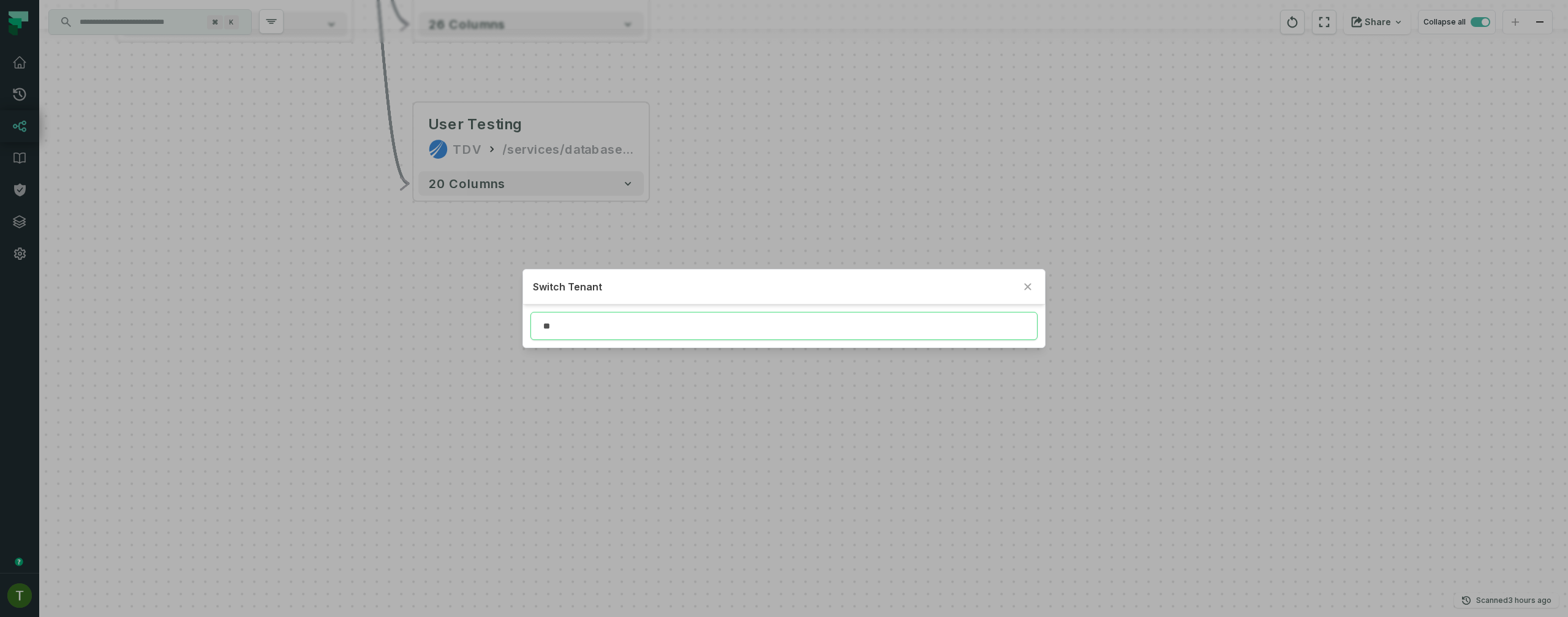
type input "*"
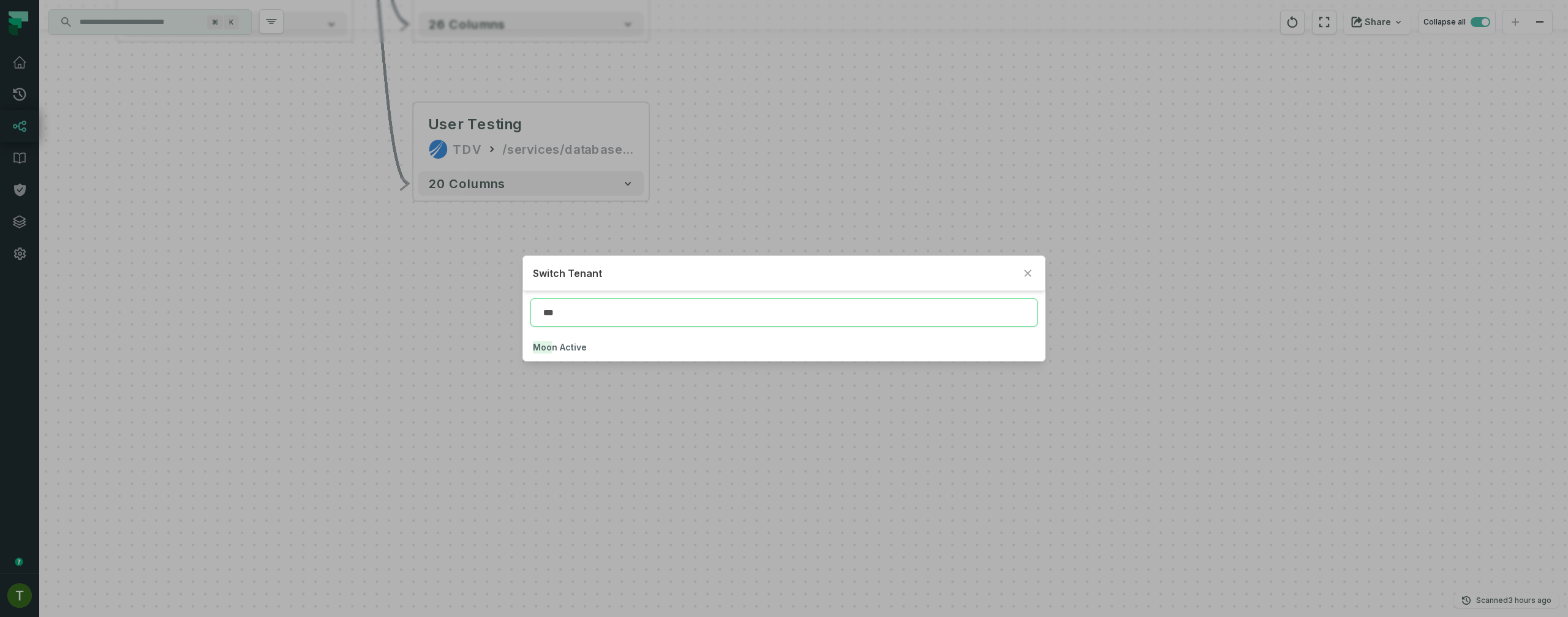
type input "***"
click button "Moo n Active" at bounding box center [783, 347] width 521 height 27
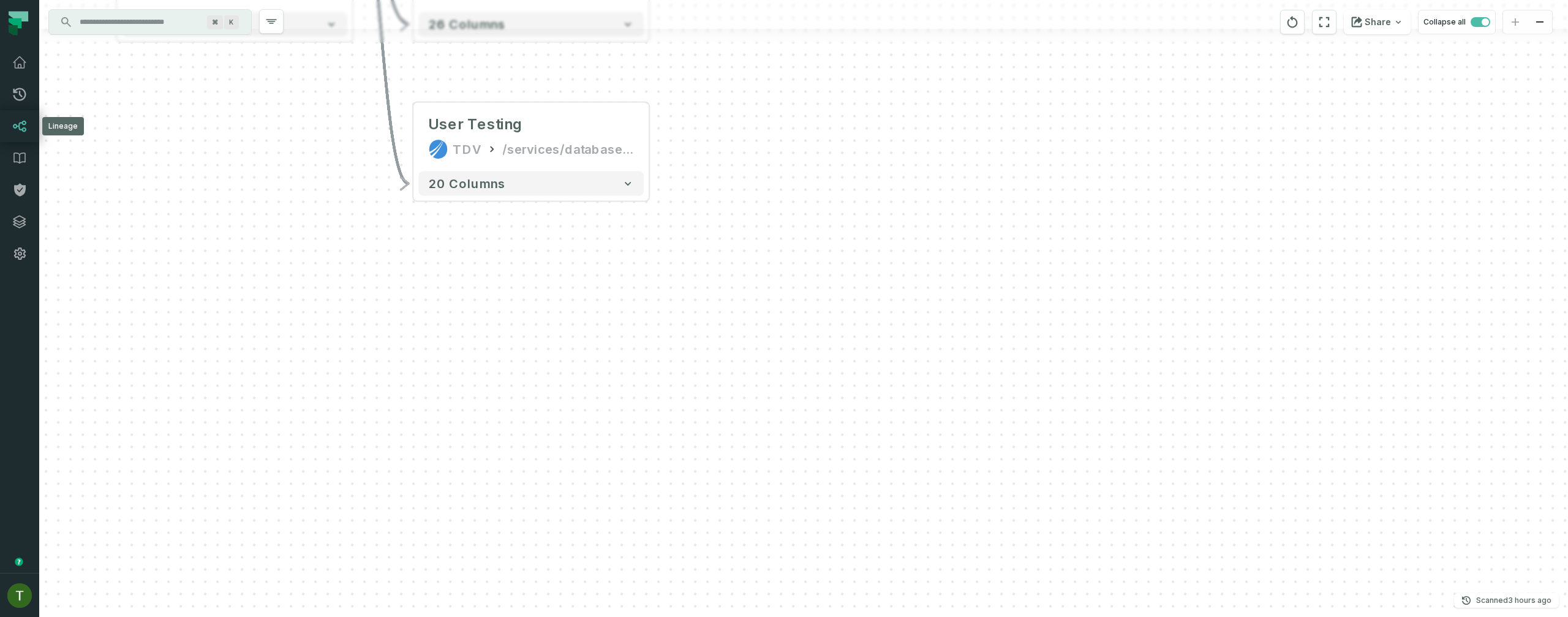
click at [16, 119] on icon at bounding box center [19, 126] width 14 height 14
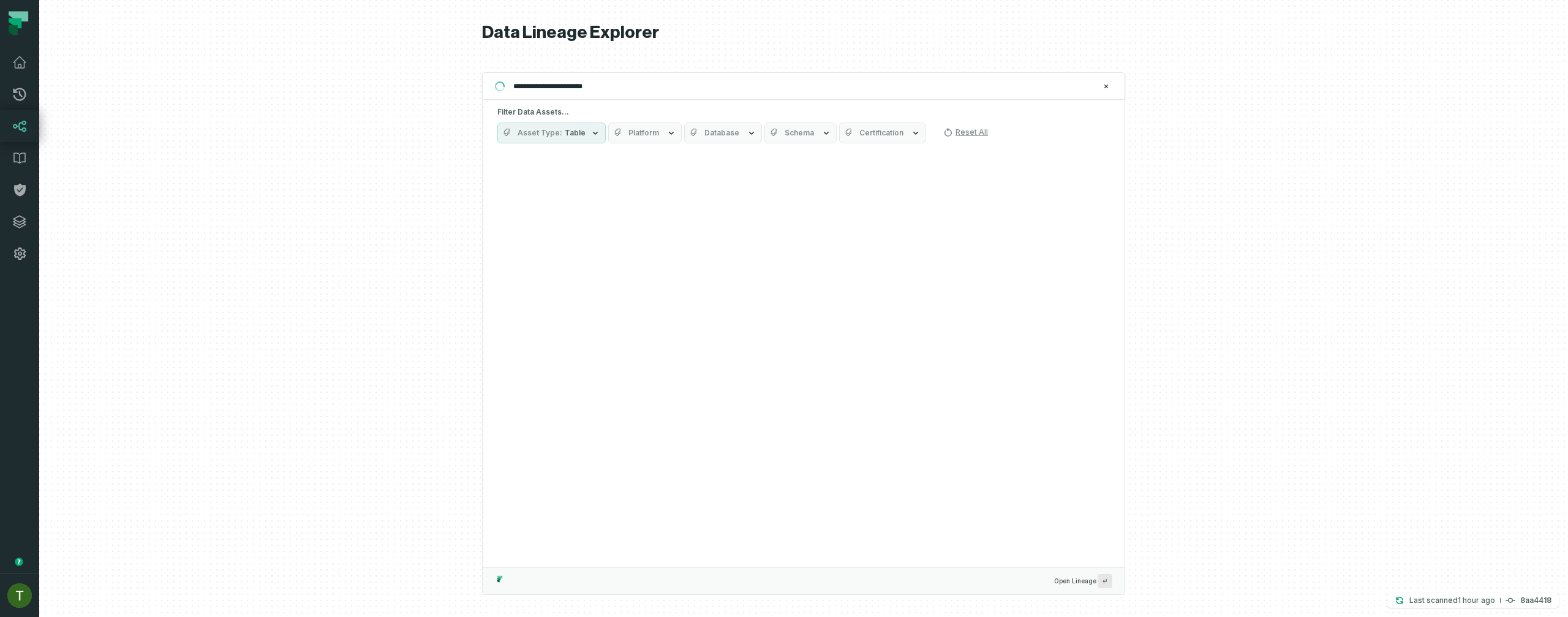
type input "**********"
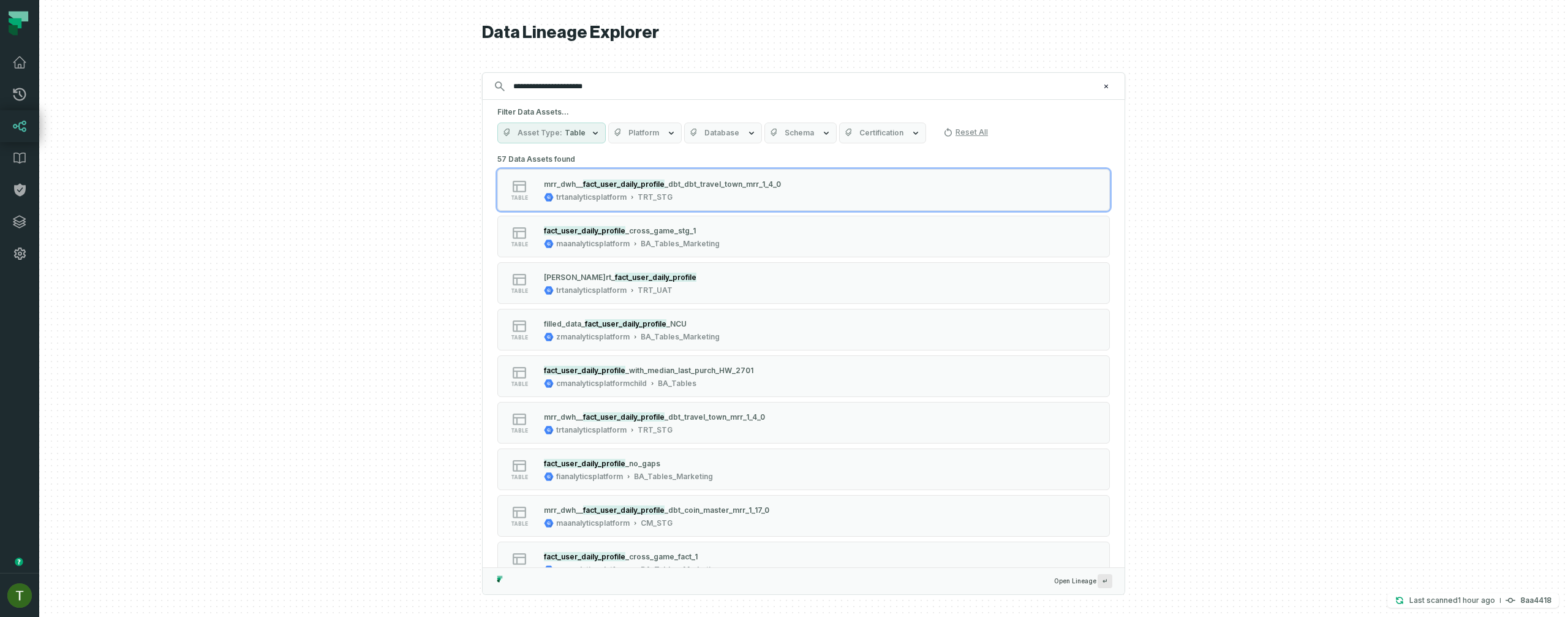
click at [764, 130] on button "Schema" at bounding box center [800, 133] width 72 height 21
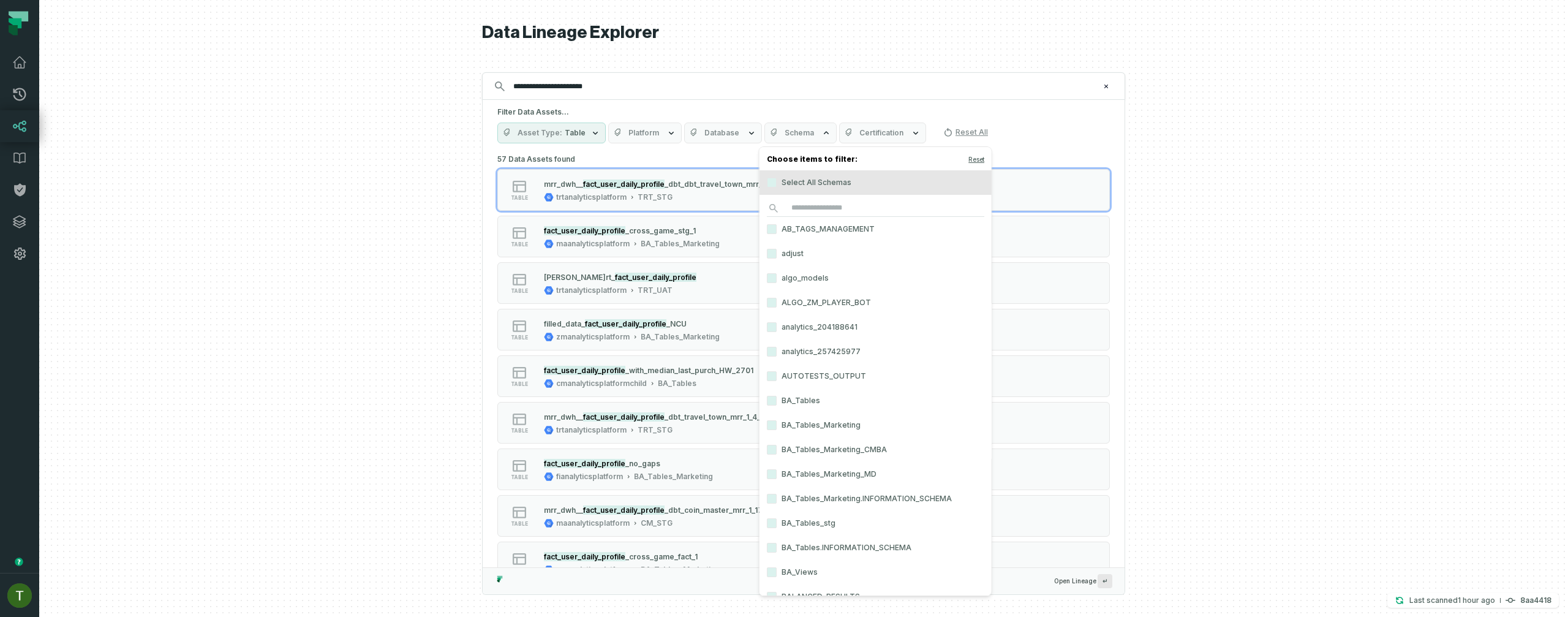
click at [816, 194] on label "Select All Schemas" at bounding box center [876, 182] width 232 height 24
click at [776, 188] on button "Select All Schemas" at bounding box center [771, 182] width 10 height 10
click at [819, 202] on input "search" at bounding box center [875, 208] width 217 height 17
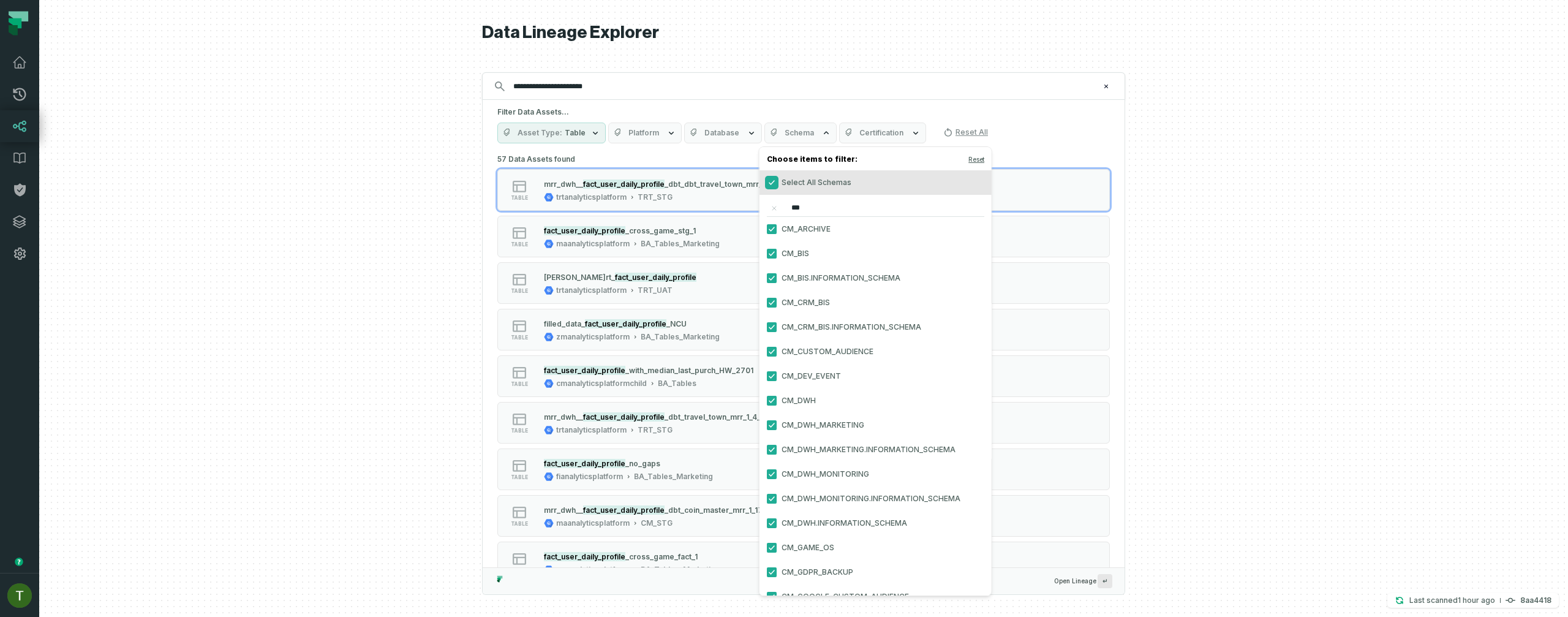
click at [772, 182] on button "Select All Schemas" at bounding box center [771, 182] width 10 height 10
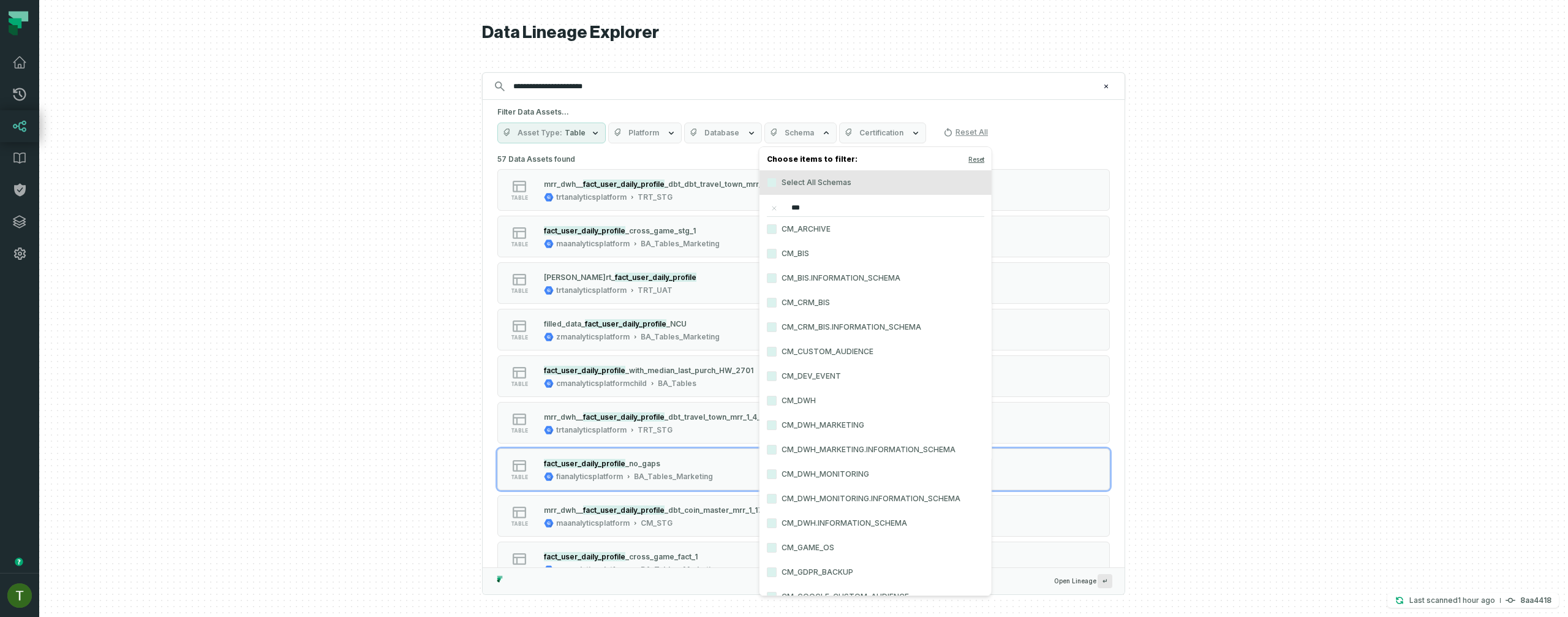
click at [779, 404] on label "CM_DWH" at bounding box center [876, 400] width 232 height 24
click at [776, 404] on button "CM_DWH" at bounding box center [771, 400] width 10 height 10
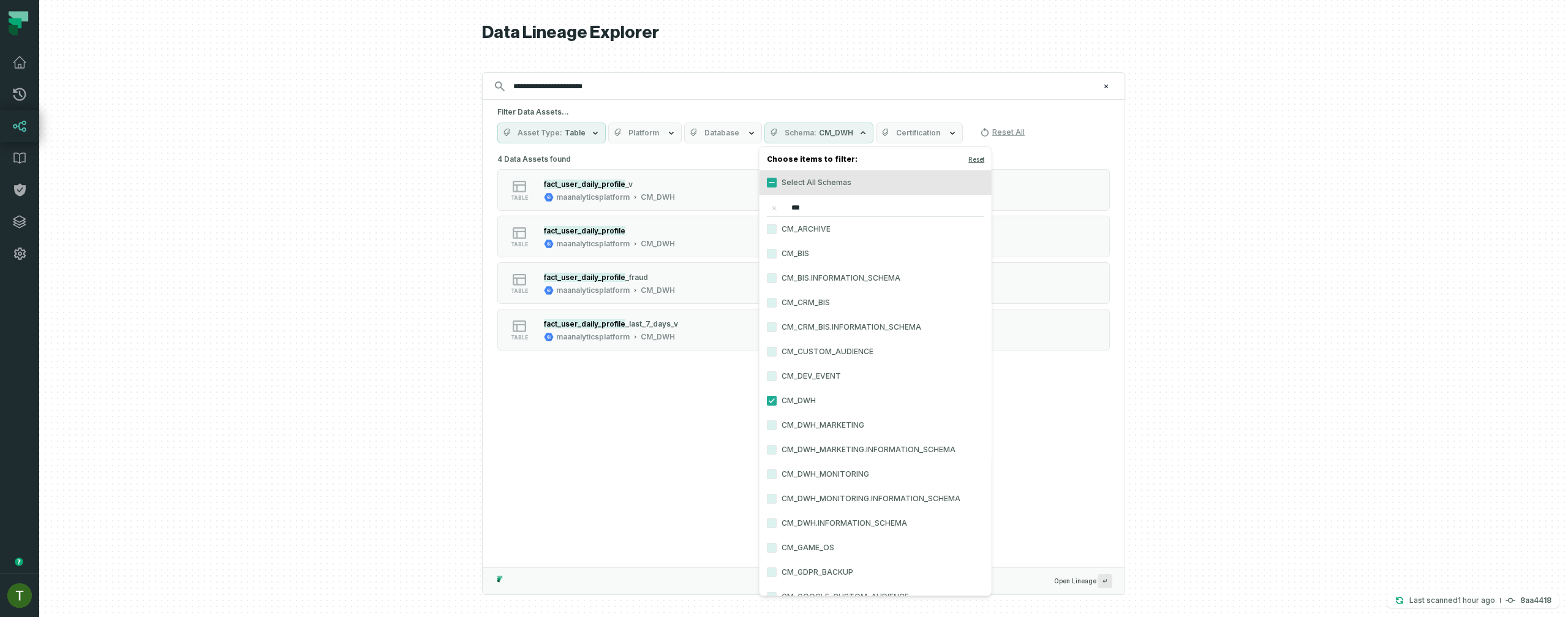
click at [830, 207] on input "***" at bounding box center [875, 208] width 217 height 17
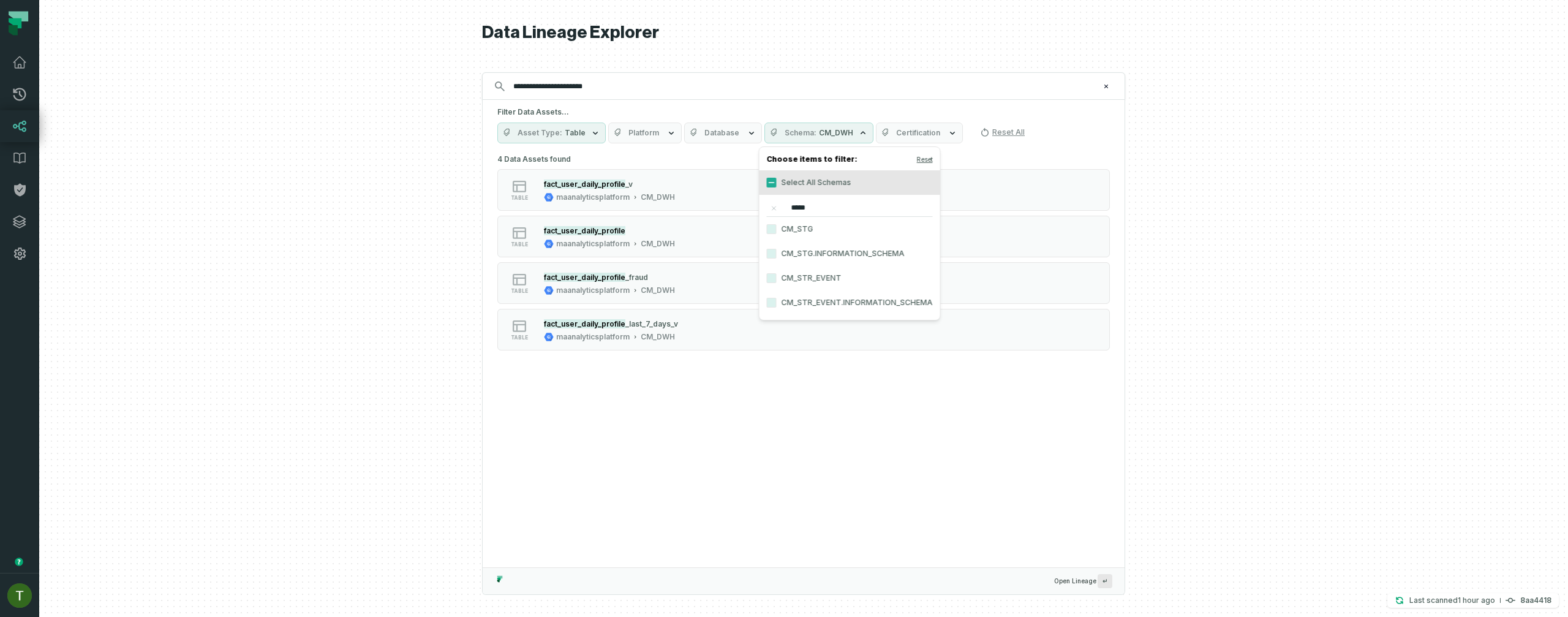
type input "*****"
click at [828, 222] on label "CM_STG" at bounding box center [850, 229] width 181 height 24
click at [776, 224] on button "CM_STG" at bounding box center [771, 229] width 10 height 10
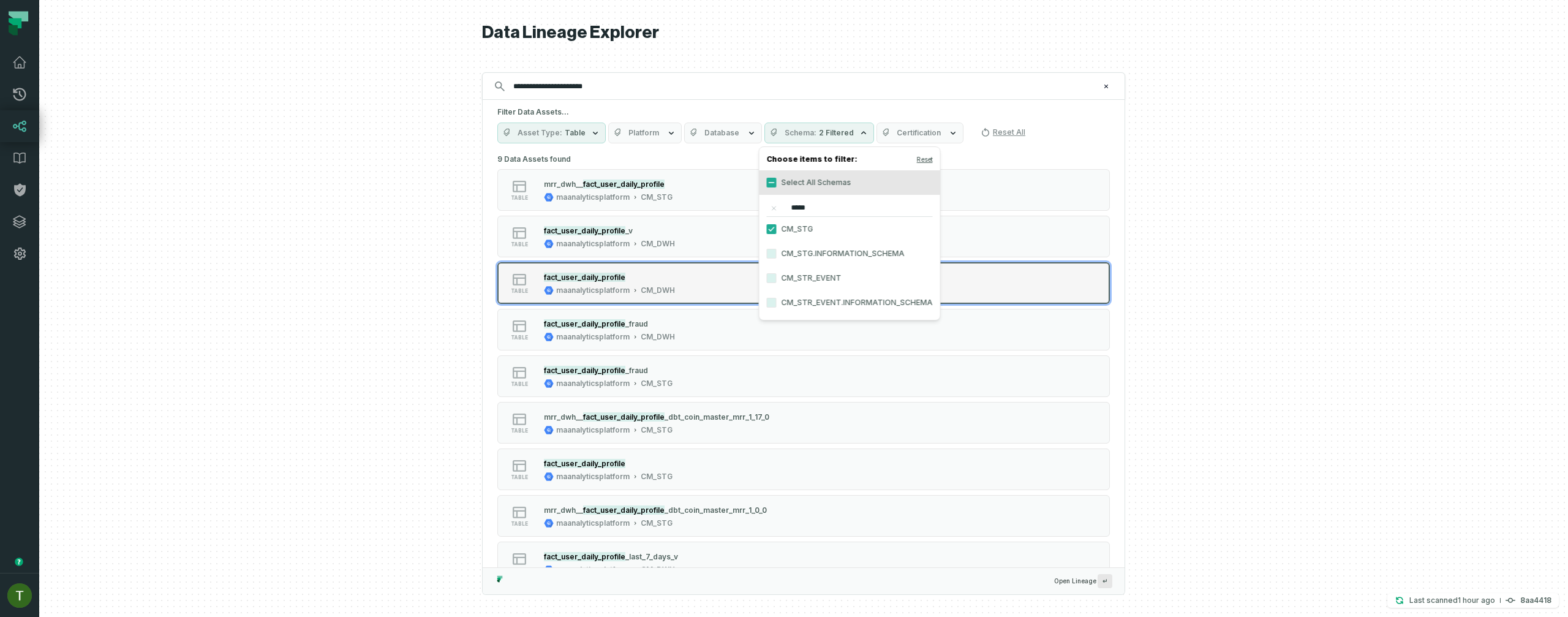
click at [670, 287] on div "CM_DWH" at bounding box center [657, 290] width 34 height 10
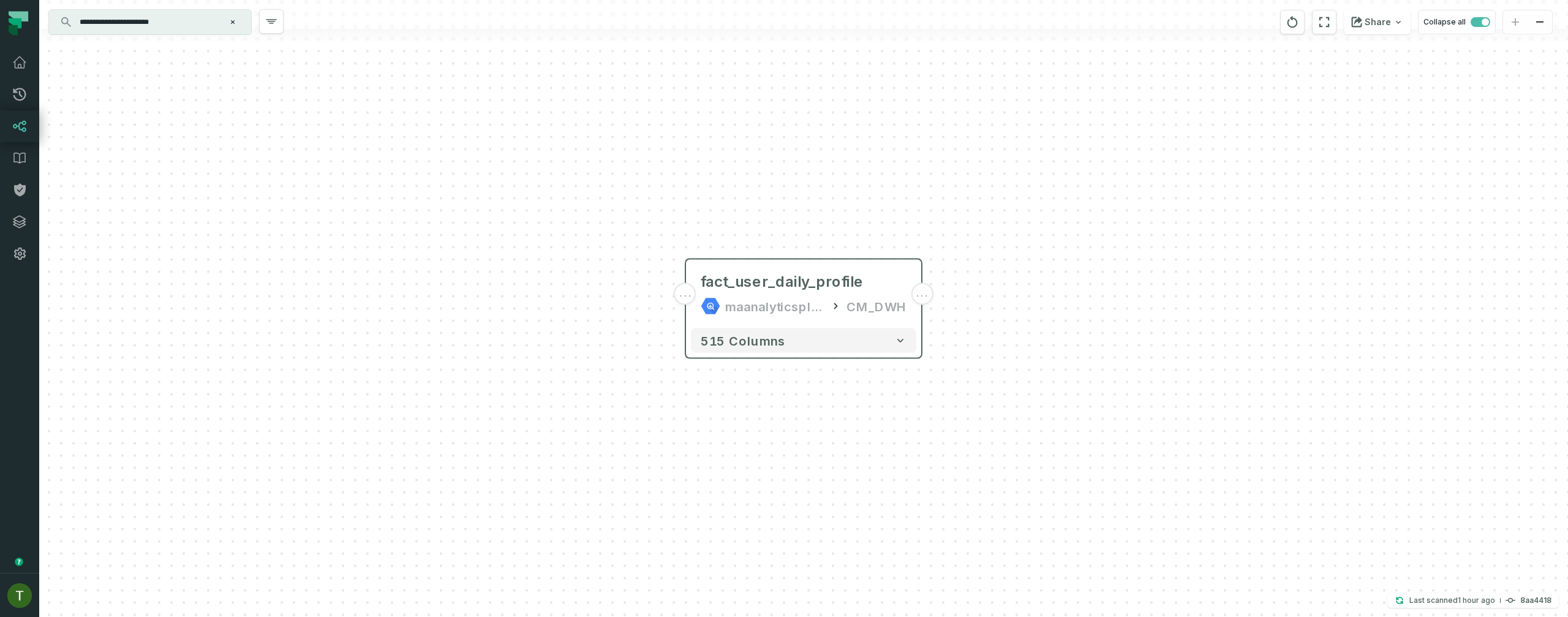
click at [834, 317] on div "fact_user_daily_profile maanalyticsplatform CM_DWH" at bounding box center [803, 294] width 225 height 59
click at [785, 236] on icon "button" at bounding box center [779, 239] width 11 height 11
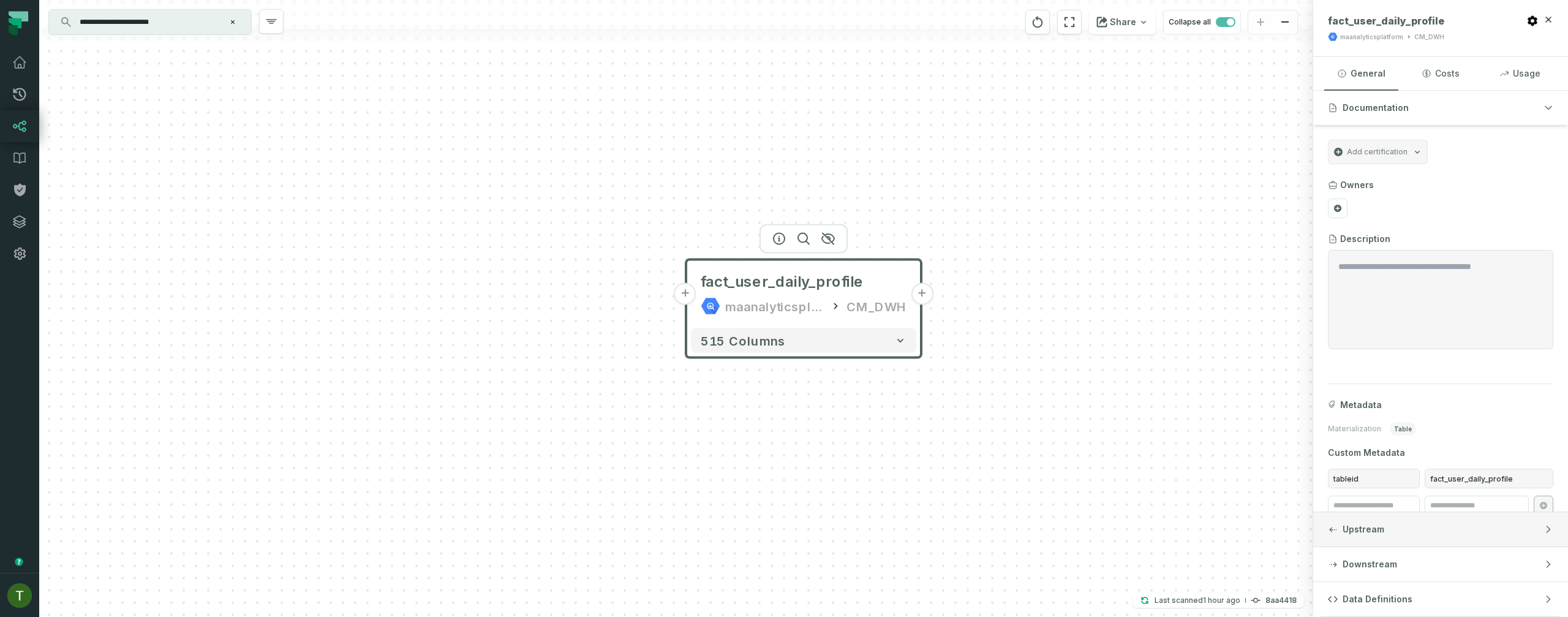
click at [1369, 532] on span "Upstream" at bounding box center [1363, 529] width 42 height 12
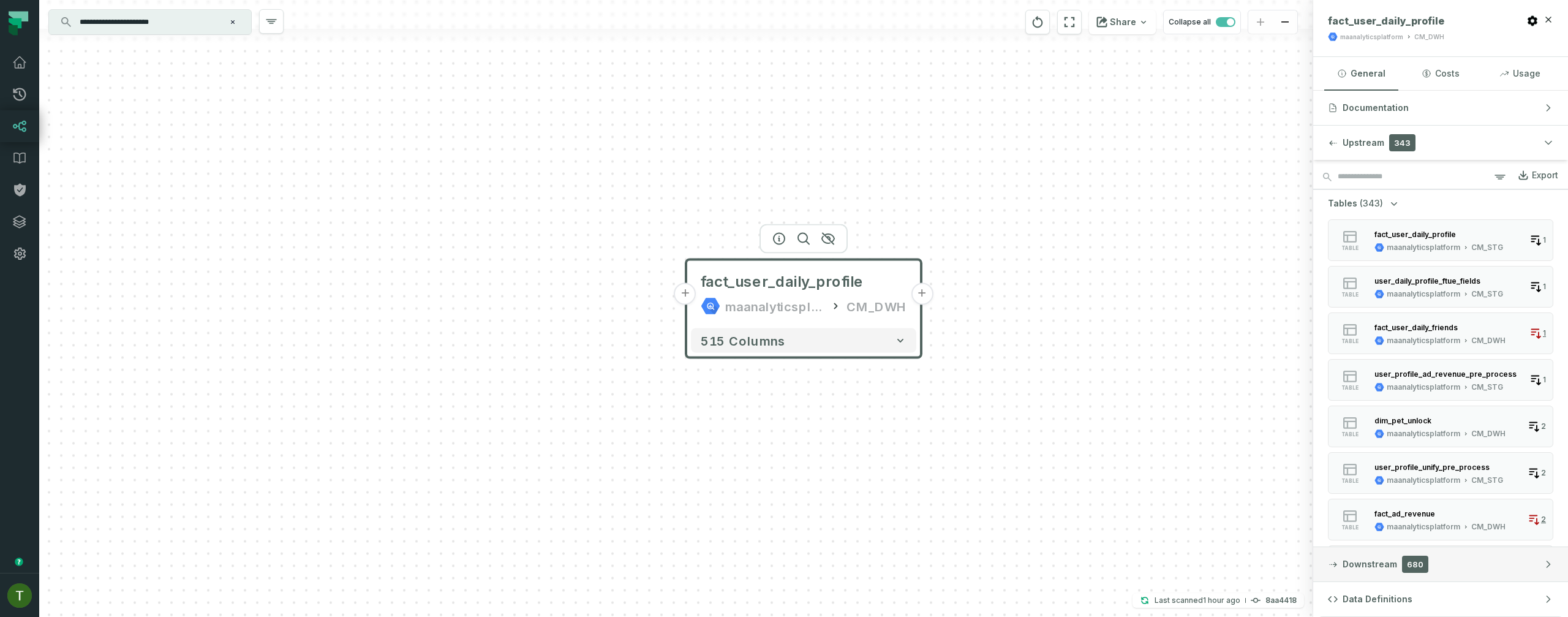
click at [1388, 561] on span "Downstream" at bounding box center [1369, 564] width 54 height 12
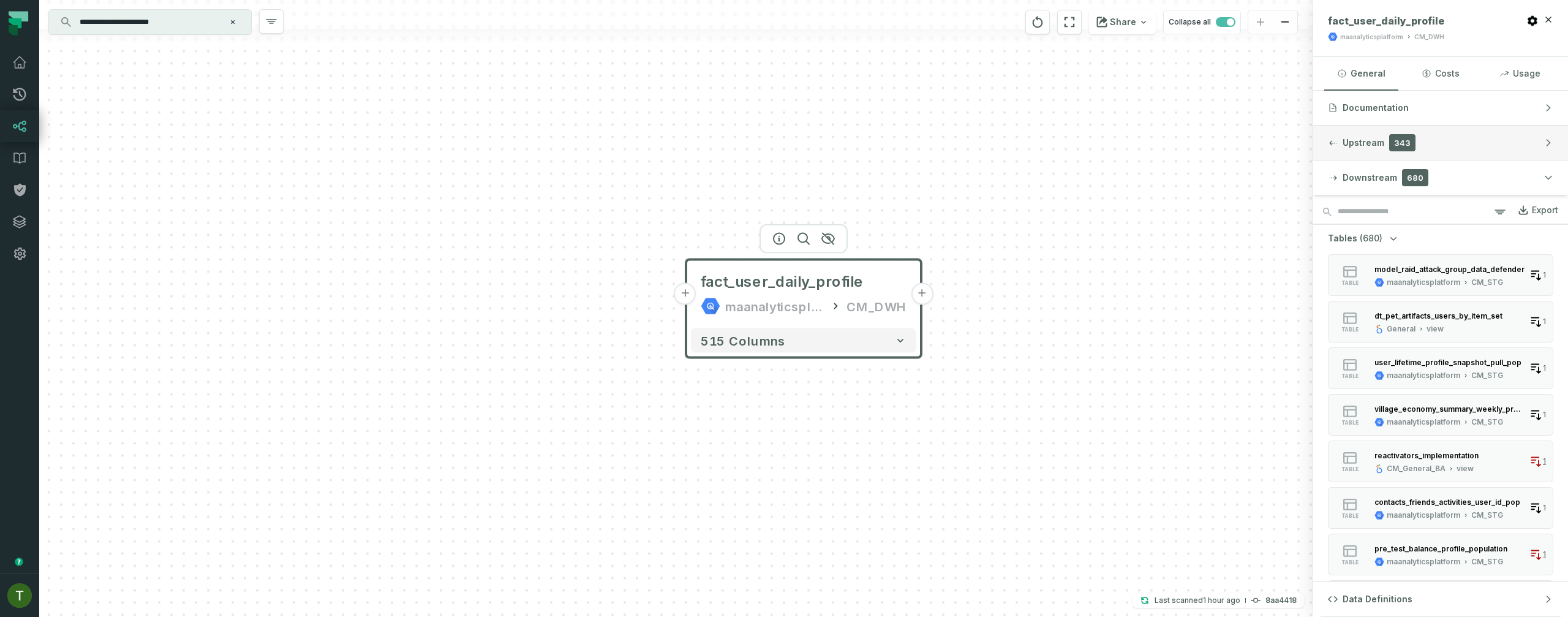
click at [1426, 154] on button "Upstream 343" at bounding box center [1440, 143] width 255 height 34
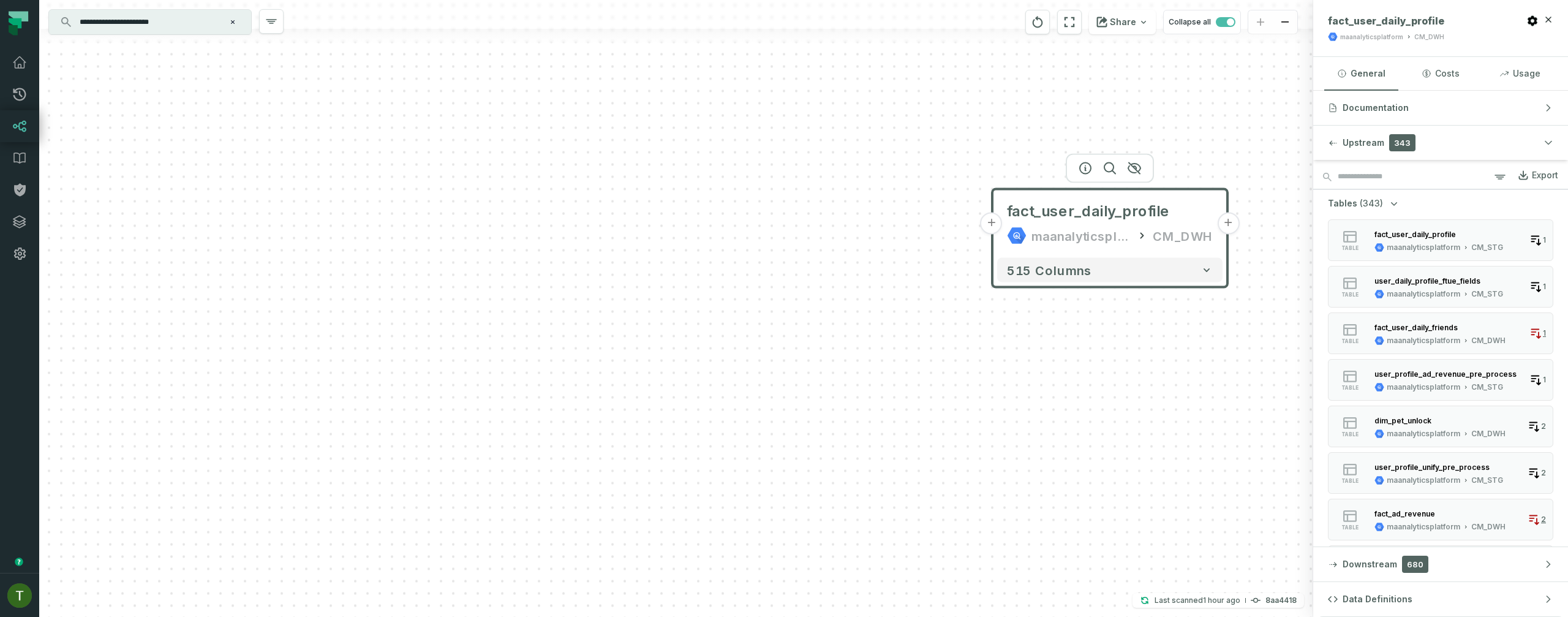
drag, startPoint x: 996, startPoint y: 500, endPoint x: 1302, endPoint y: 430, distance: 313.9
click at [1302, 430] on div "+ fact_user_daily_profile maanalyticsplatform CM_DWH + 515 columns" at bounding box center [676, 308] width 1274 height 617
drag, startPoint x: 1165, startPoint y: 415, endPoint x: 1163, endPoint y: 421, distance: 6.3
click at [1163, 421] on div "+ fact_user_daily_profile maanalyticsplatform CM_DWH + 515 columns" at bounding box center [676, 308] width 1274 height 617
click at [980, 233] on button "+" at bounding box center [982, 230] width 22 height 22
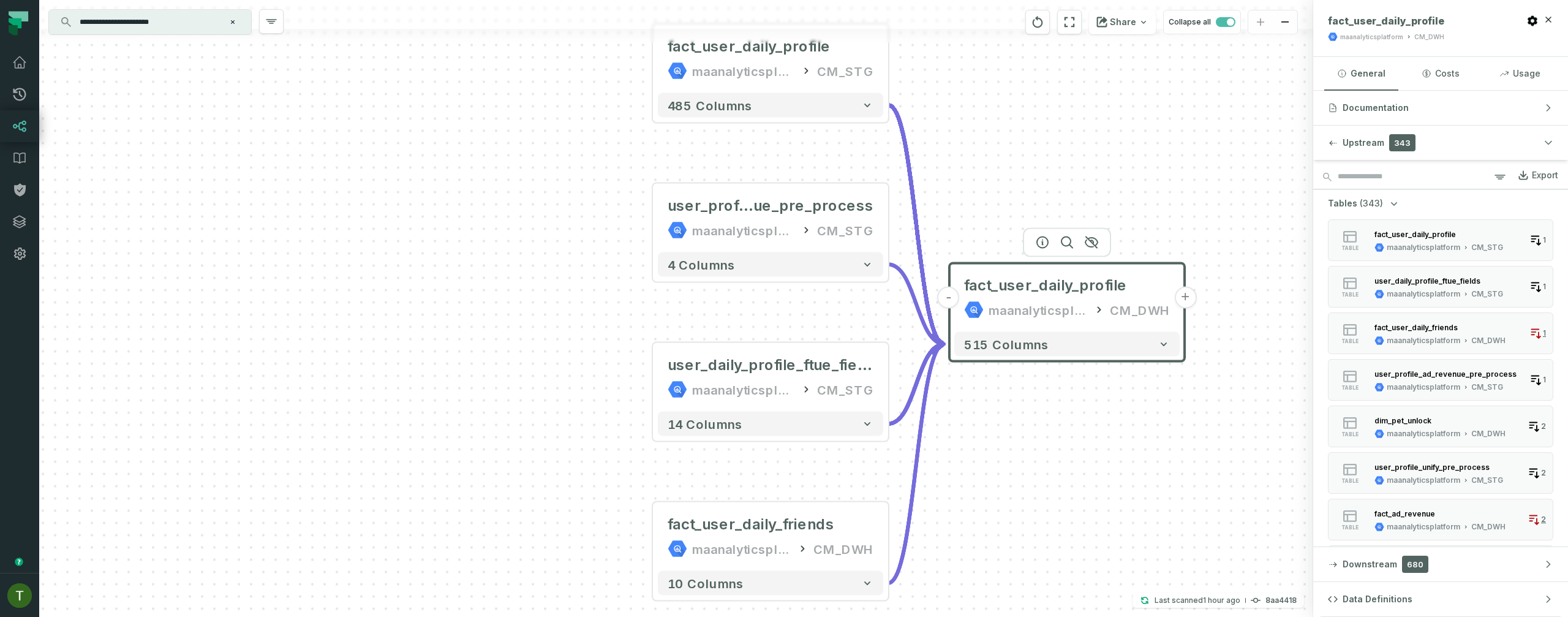
drag, startPoint x: 1129, startPoint y: 511, endPoint x: 1229, endPoint y: 480, distance: 104.7
click at [1229, 480] on div "+ fact_user_daily_profile maanalyticsplatform CM_STG + 485 columns + user_profi…" at bounding box center [676, 308] width 1274 height 617
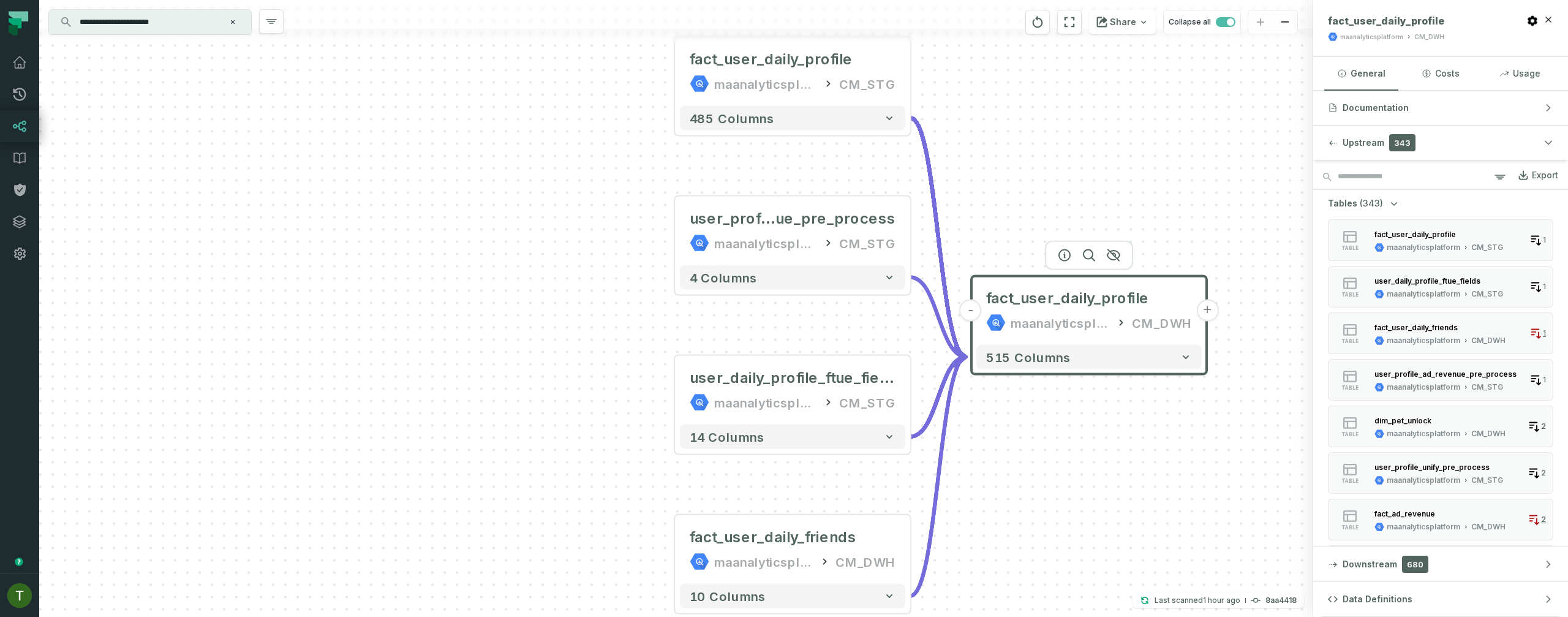
drag, startPoint x: 1213, startPoint y: 484, endPoint x: 1229, endPoint y: 473, distance: 19.4
click at [1229, 473] on div "+ fact_user_daily_profile maanalyticsplatform CM_STG + 485 columns + user_profi…" at bounding box center [676, 308] width 1274 height 617
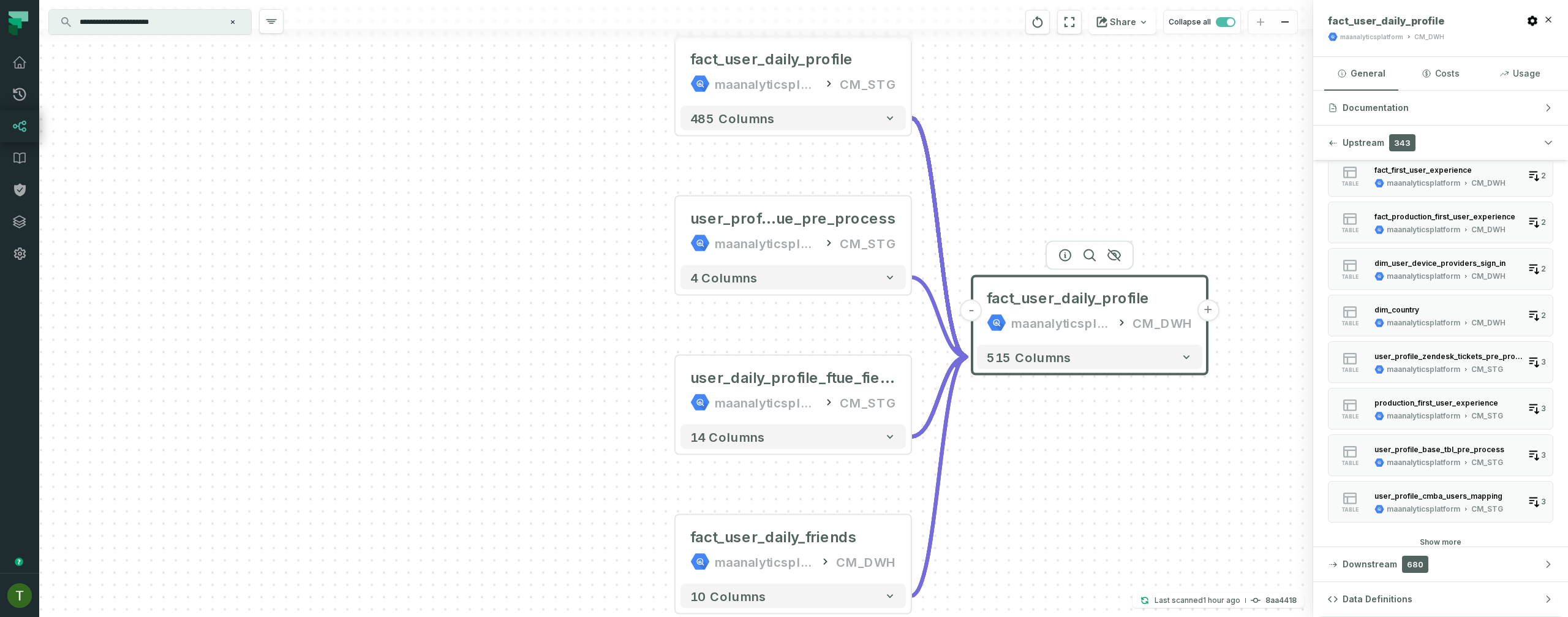
scroll to position [396, 0]
click at [1434, 528] on div "table fact_user_daily_profile maanalyticsplatform CM_STG 1 table user_daily_pro…" at bounding box center [1440, 182] width 225 height 718
click at [1435, 531] on div "table fact_user_daily_profile maanalyticsplatform CM_STG 1 table user_daily_pro…" at bounding box center [1440, 182] width 225 height 718
click at [1438, 537] on button "Show more" at bounding box center [1440, 536] width 42 height 10
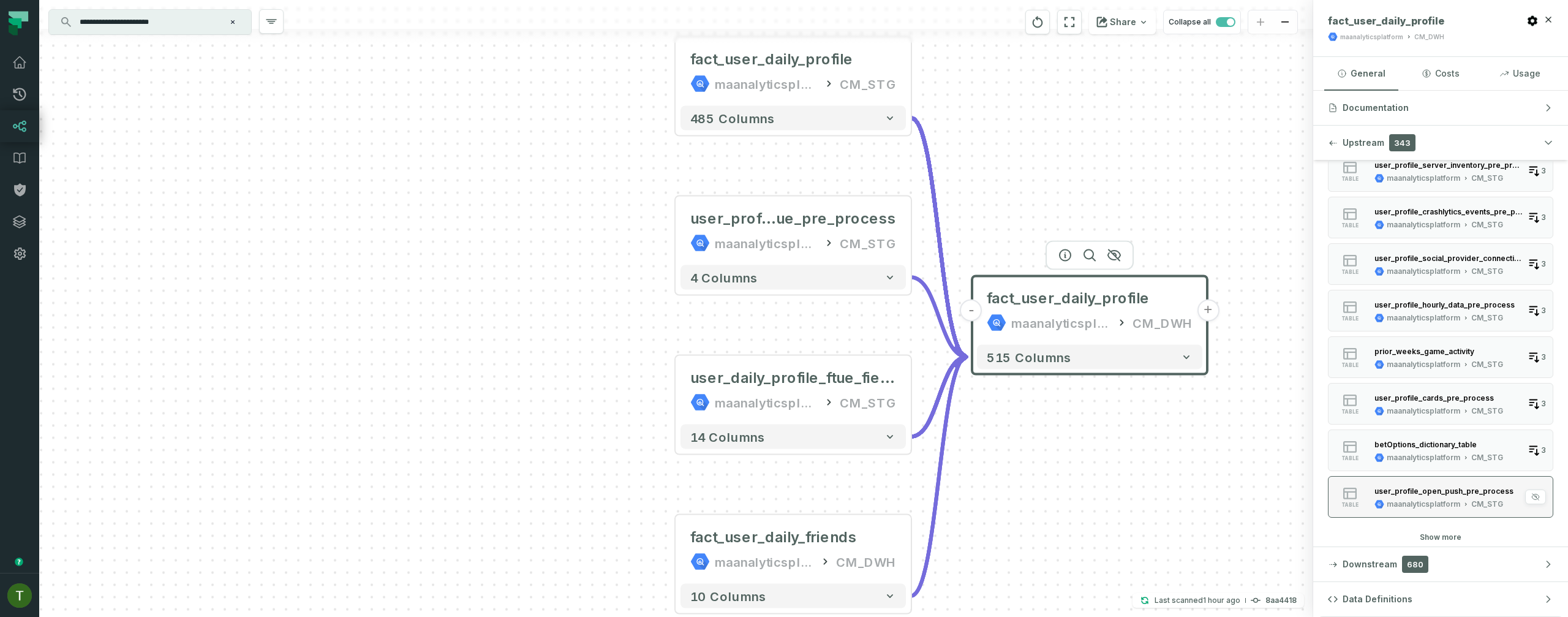
scroll to position [1094, 0]
click at [1441, 538] on button "Show more" at bounding box center [1440, 536] width 42 height 10
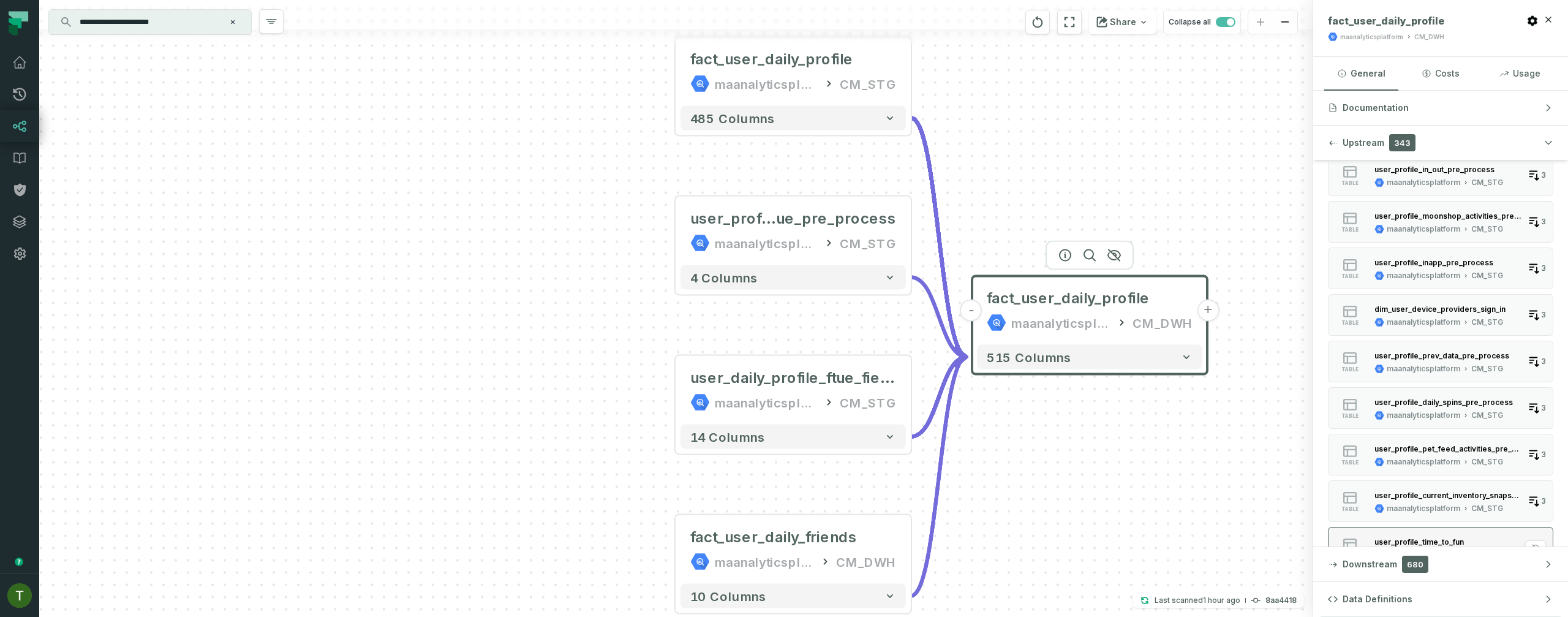
scroll to position [1792, 0]
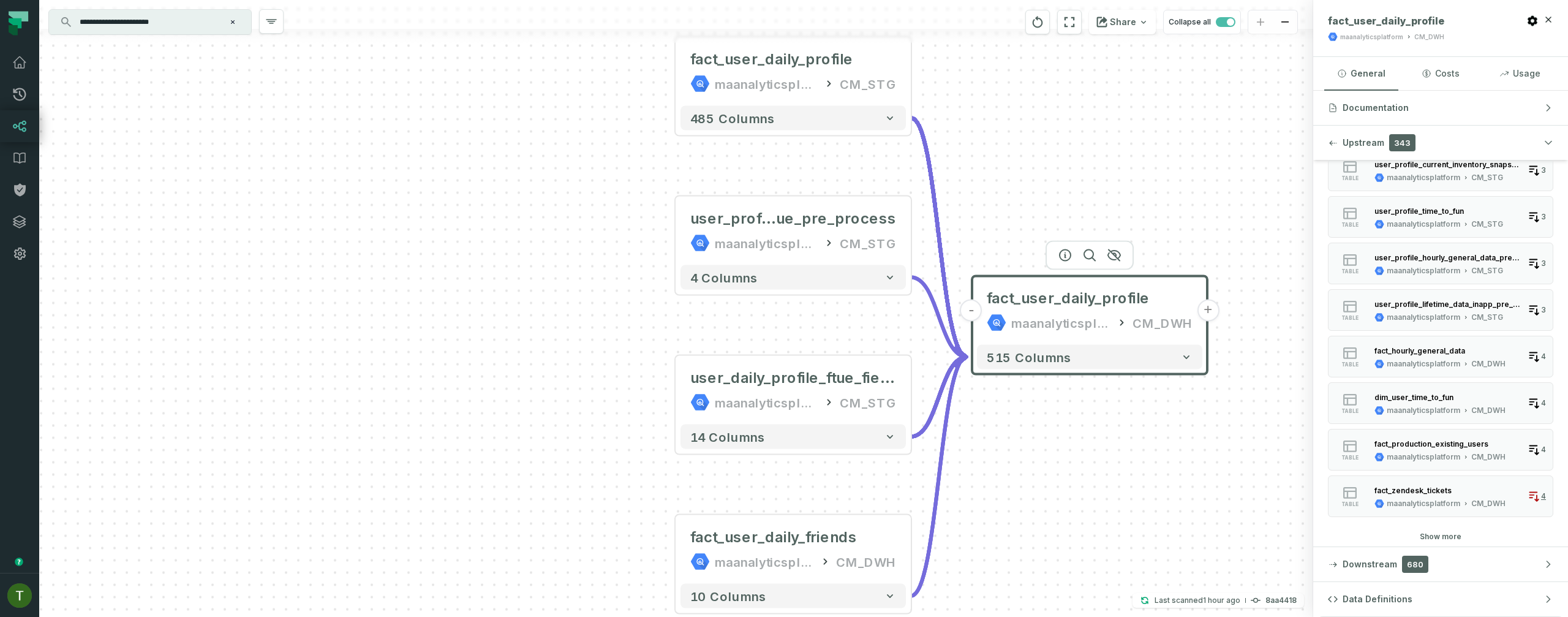
click at [1440, 534] on button "Show more" at bounding box center [1440, 536] width 42 height 10
click at [1440, 533] on button "Show more" at bounding box center [1440, 536] width 42 height 10
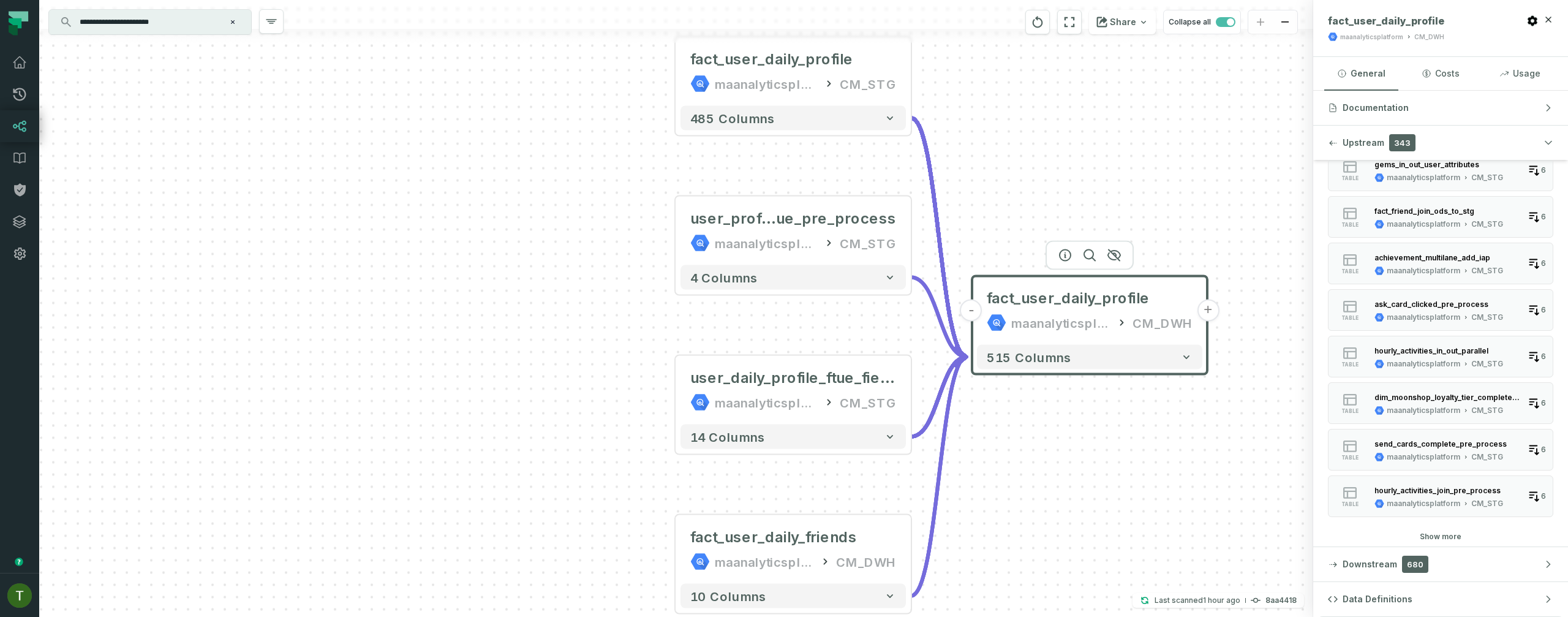
click at [1440, 532] on button "Show more" at bounding box center [1440, 536] width 42 height 10
click at [1439, 533] on button "Show more" at bounding box center [1440, 536] width 42 height 10
click at [1438, 532] on button "Show more" at bounding box center [1440, 536] width 42 height 10
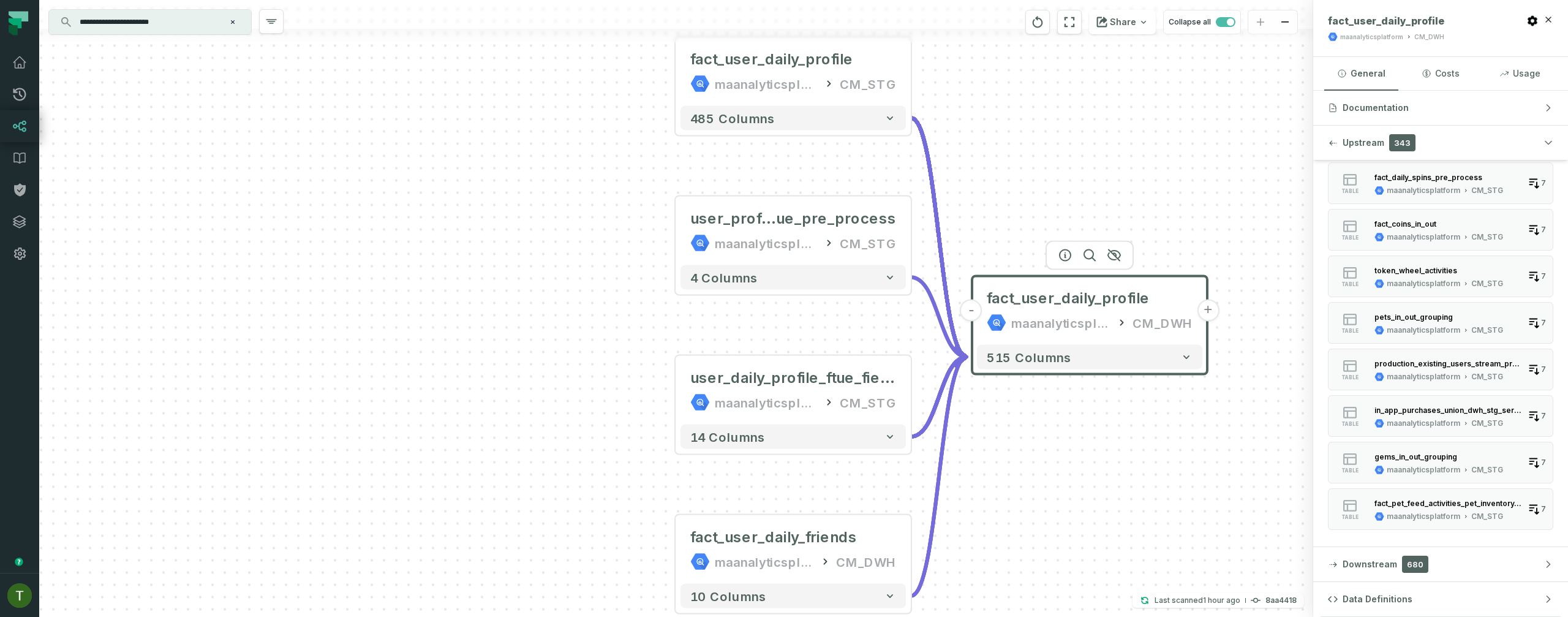
scroll to position [7377, 0]
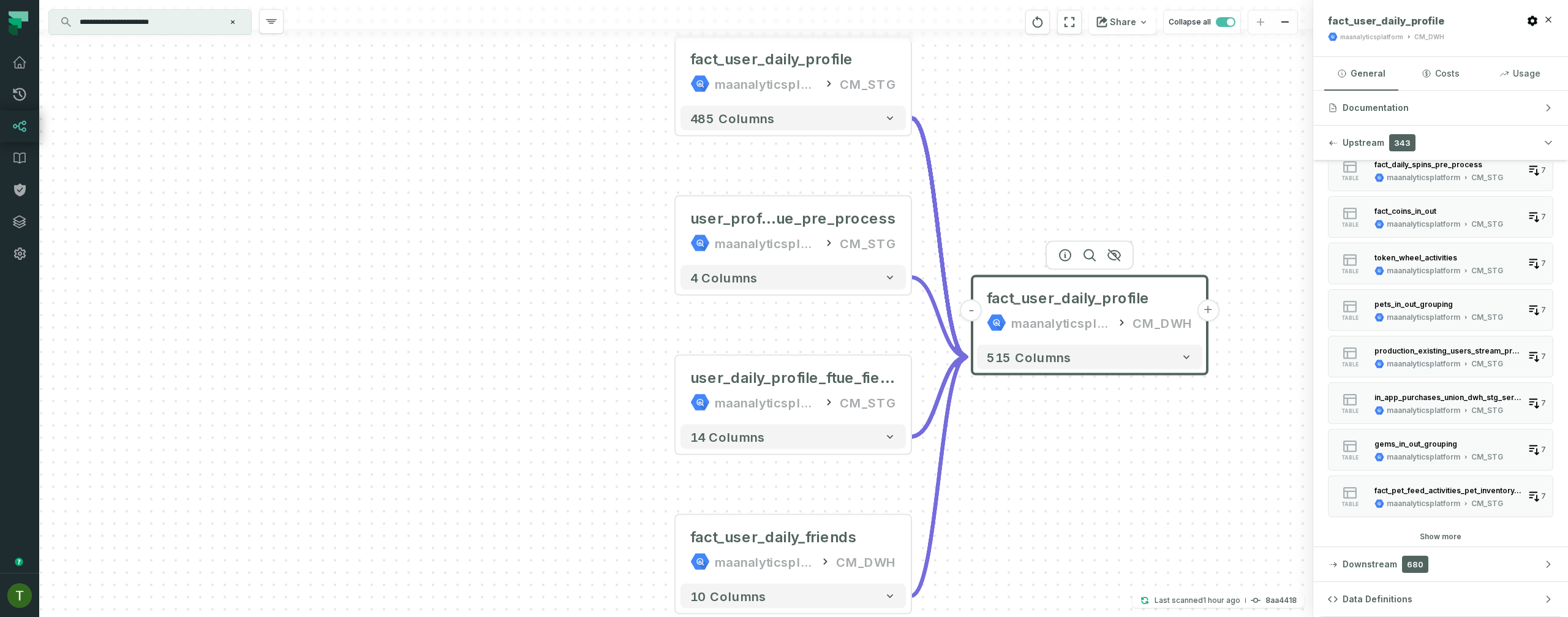
click at [1439, 533] on button "Show more" at bounding box center [1440, 536] width 42 height 10
click at [1437, 535] on button "Show more" at bounding box center [1440, 536] width 42 height 10
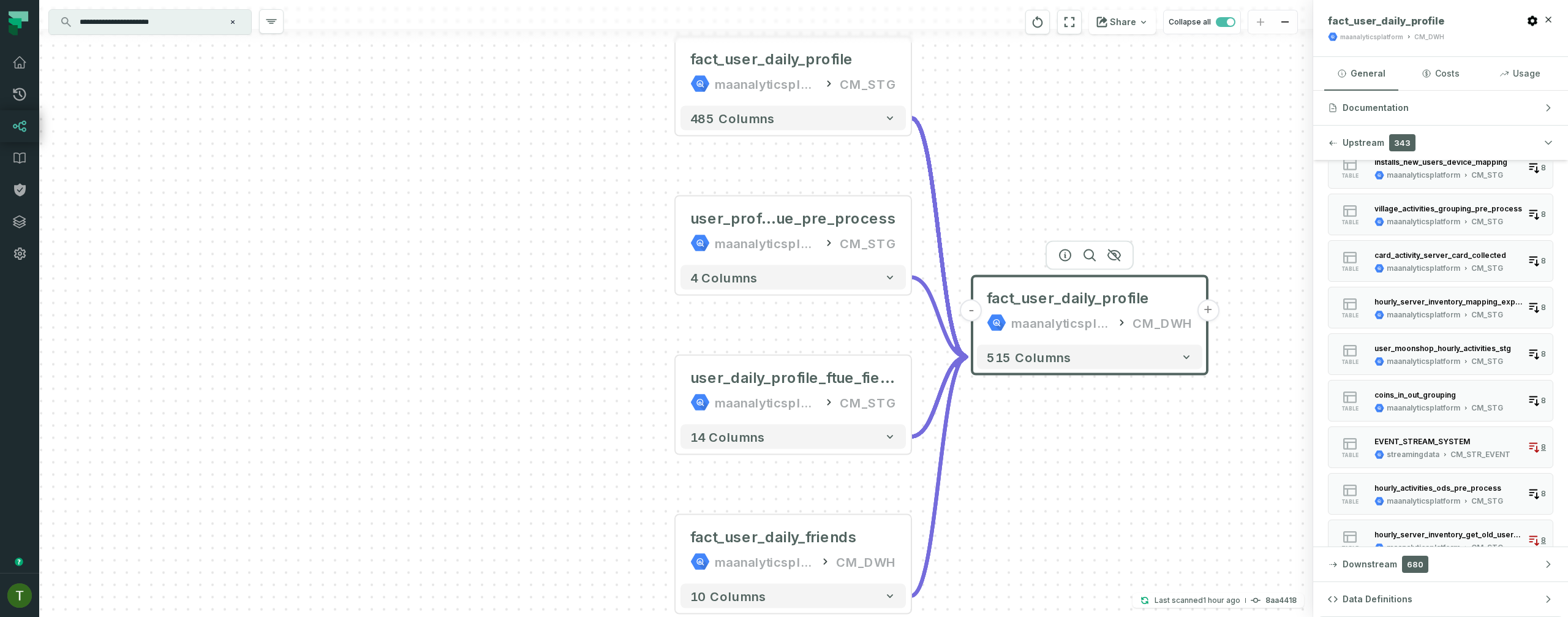
scroll to position [8773, 0]
